Goal: Browse casually

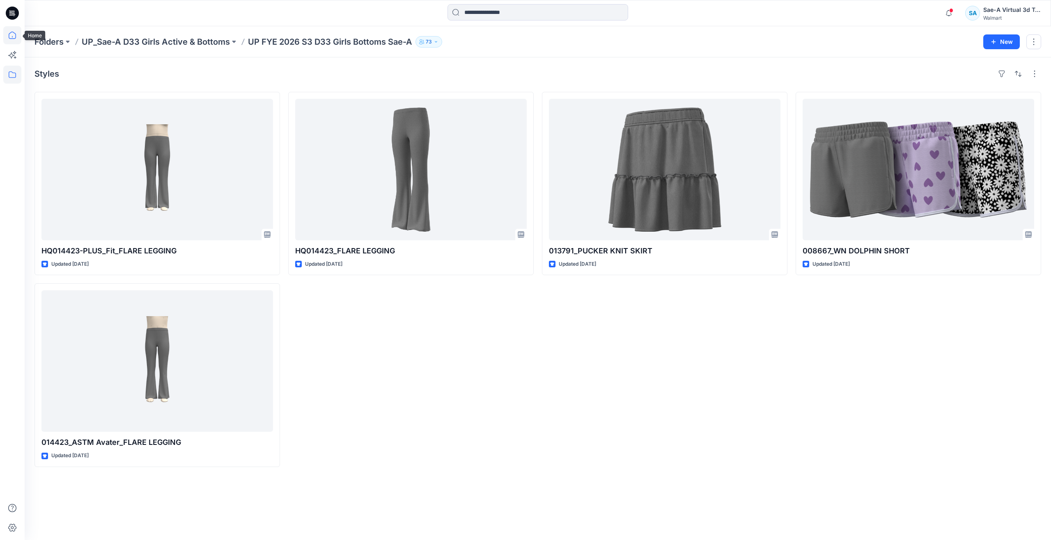
click at [11, 37] on icon at bounding box center [12, 35] width 18 height 18
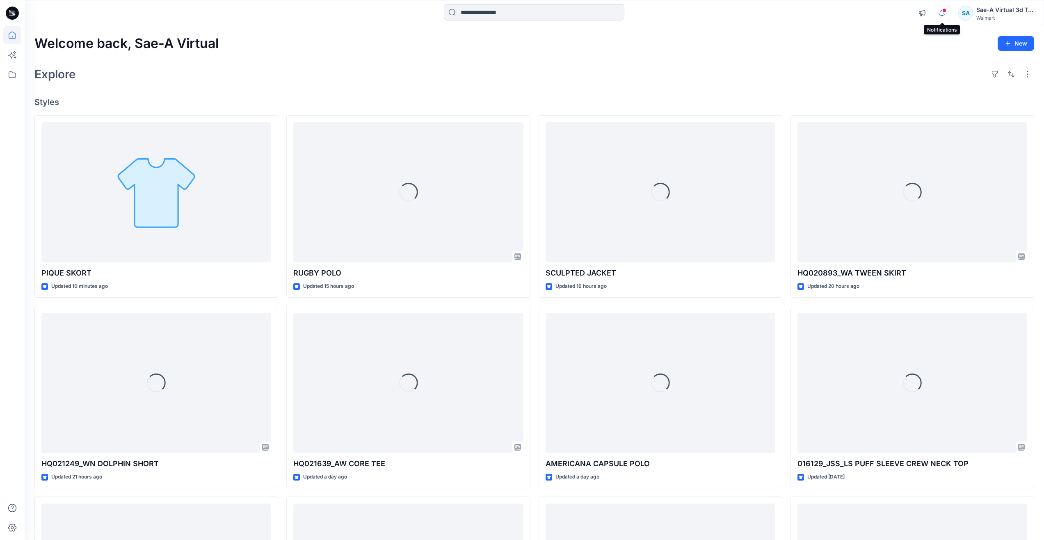
click at [941, 13] on icon "button" at bounding box center [942, 13] width 16 height 16
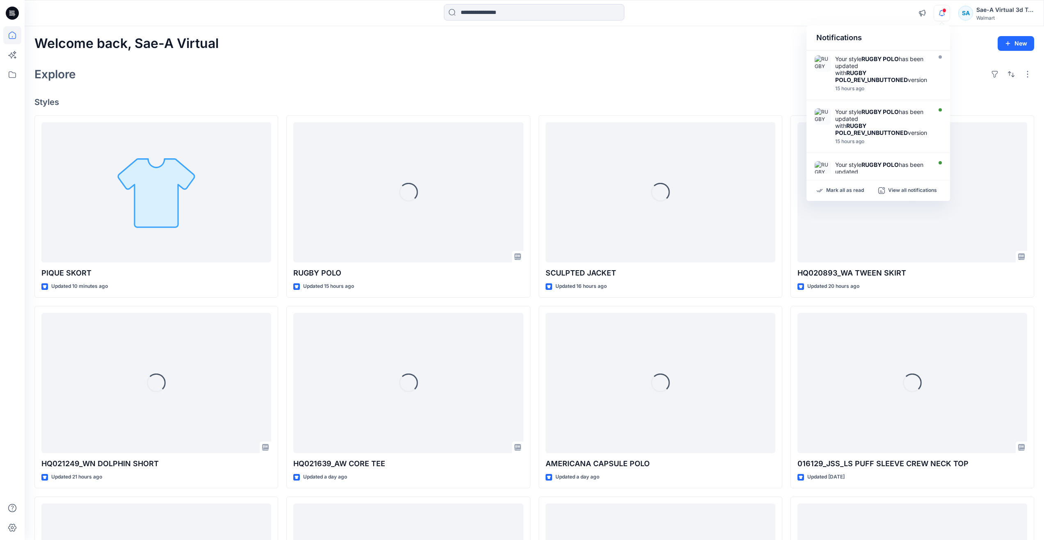
click at [555, 73] on div "Explore" at bounding box center [534, 74] width 1000 height 20
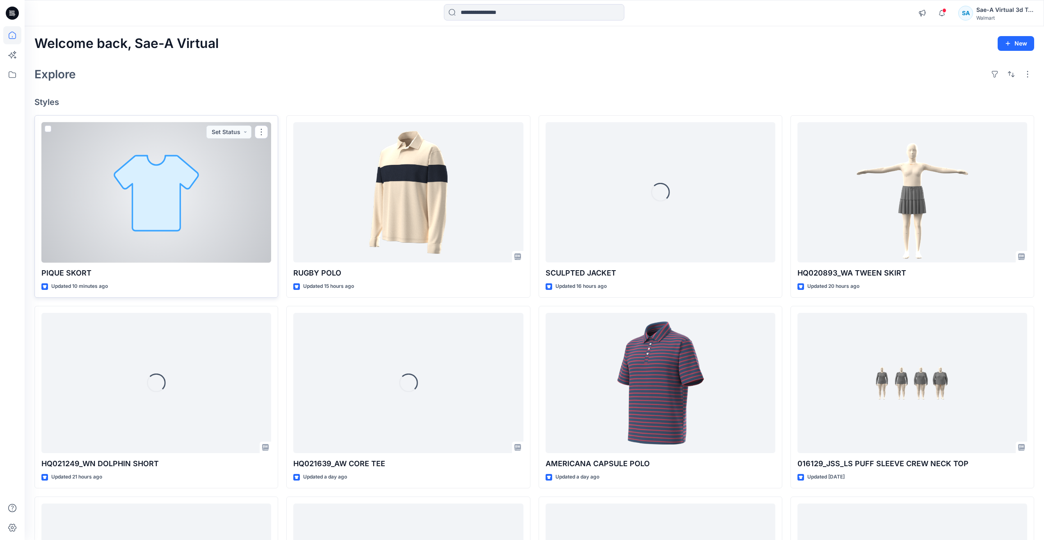
click at [157, 215] on div at bounding box center [156, 192] width 230 height 141
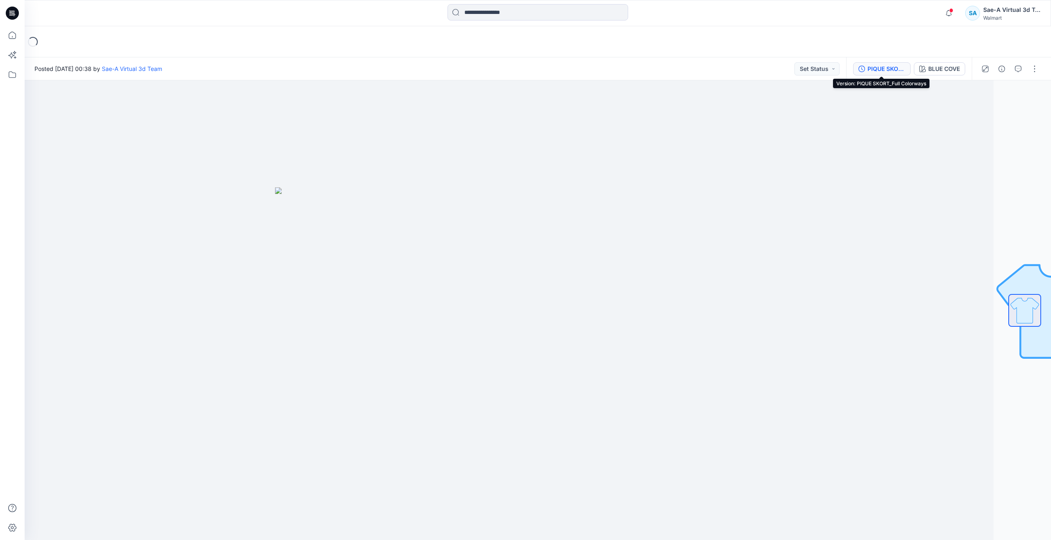
click at [880, 71] on div "PIQUE SKORT_Full Colorways" at bounding box center [886, 68] width 38 height 9
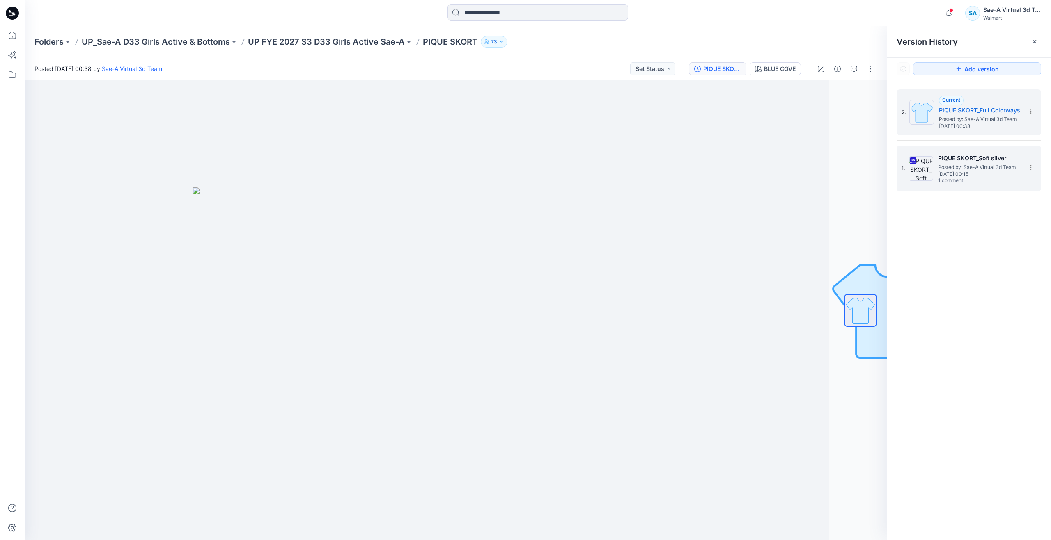
click at [952, 183] on span "1 comment" at bounding box center [966, 181] width 57 height 7
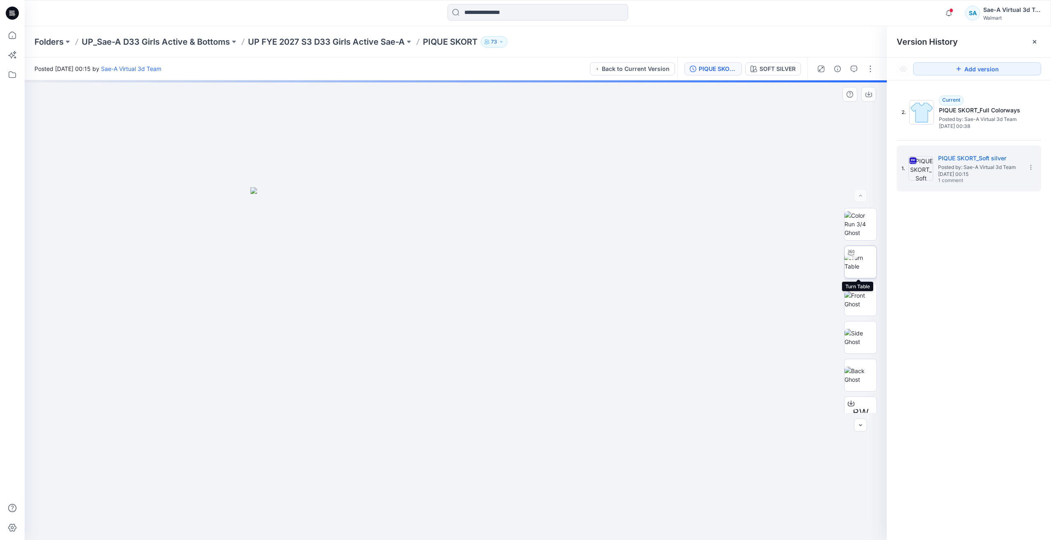
click at [853, 263] on img at bounding box center [860, 262] width 32 height 17
drag, startPoint x: 453, startPoint y: 527, endPoint x: 726, endPoint y: 428, distance: 291.0
click at [726, 428] on div at bounding box center [456, 310] width 862 height 460
click at [11, 38] on icon at bounding box center [12, 35] width 18 height 18
